Goal: Find specific page/section: Find specific page/section

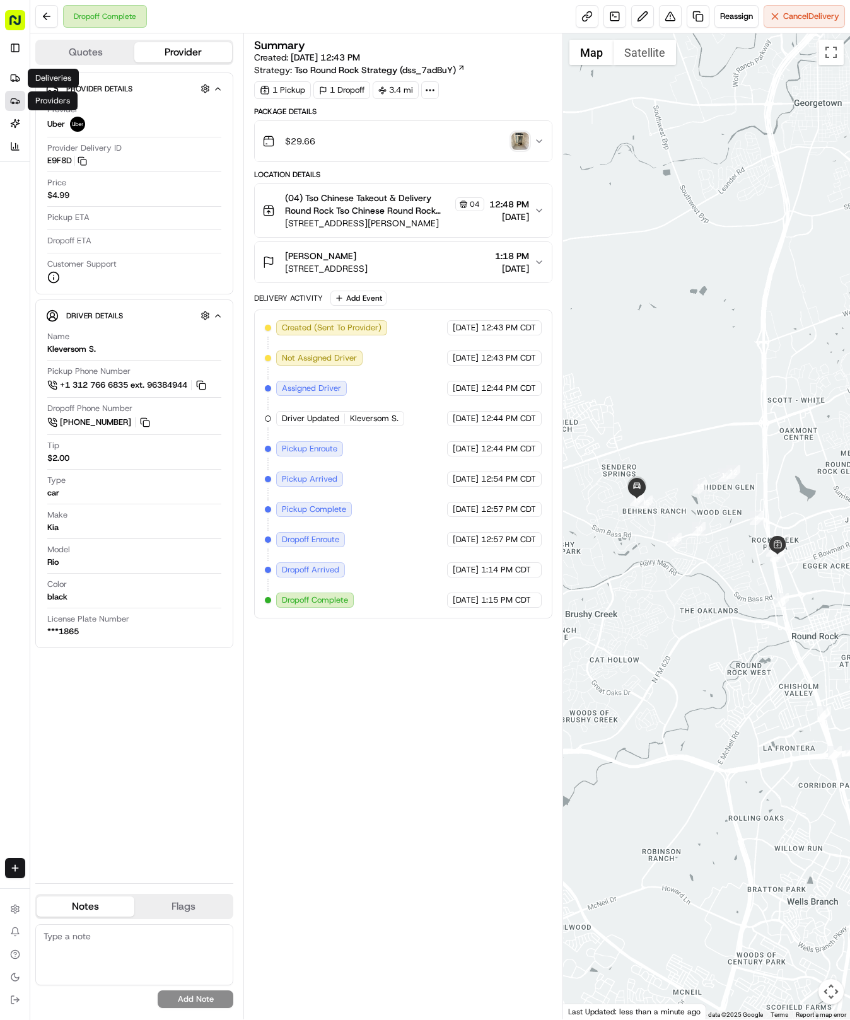
click at [12, 91] on link "Providers" at bounding box center [15, 101] width 20 height 20
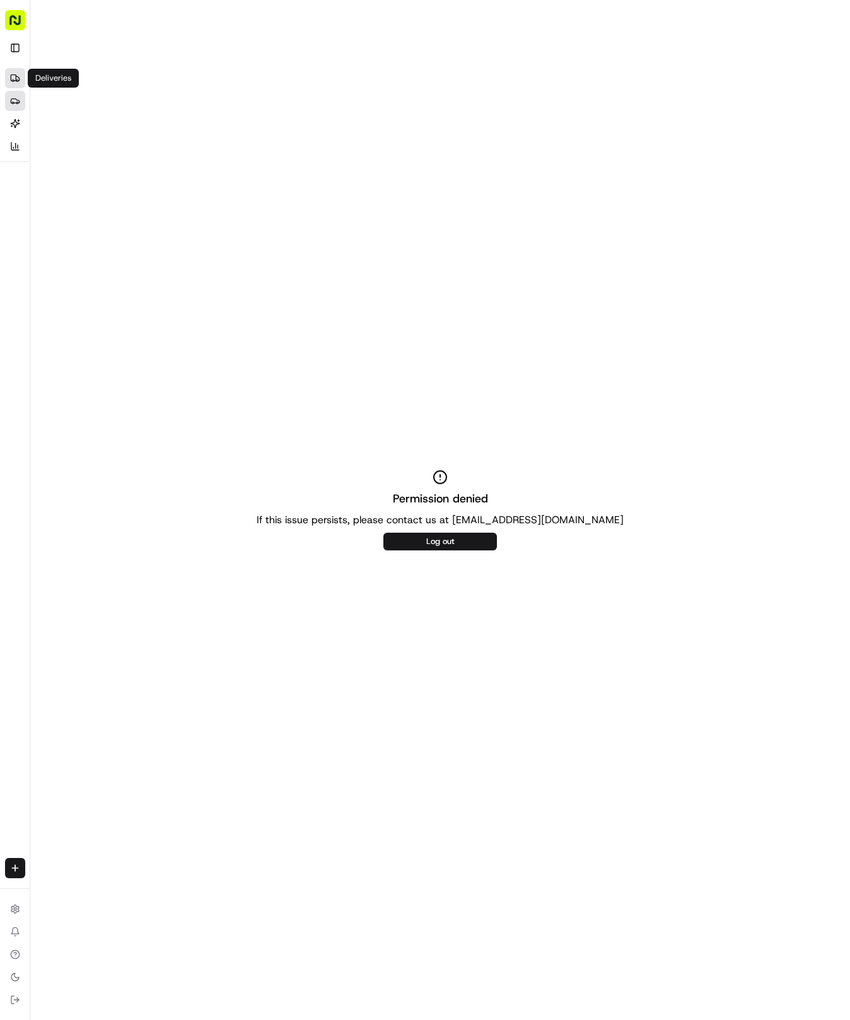
click at [16, 78] on icon at bounding box center [13, 78] width 5 height 6
